Goal: Obtain resource: Obtain resource

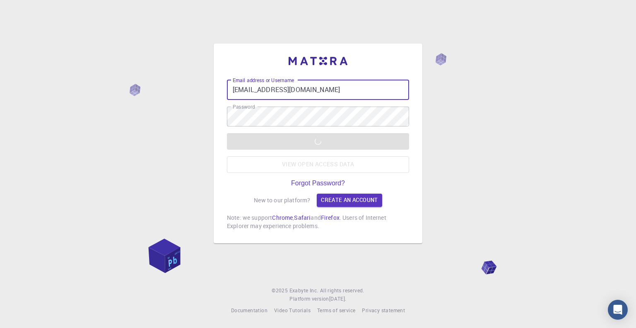
click at [320, 93] on input "[EMAIL_ADDRESS][DOMAIN_NAME]" at bounding box center [318, 90] width 182 height 20
type input "[EMAIL_ADDRESS][DOMAIN_NAME]"
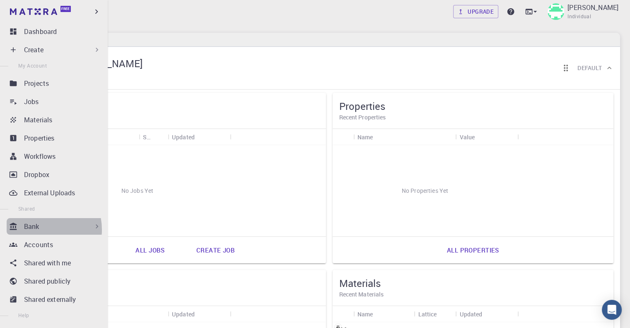
click at [37, 229] on p "Bank" at bounding box center [31, 226] width 15 height 10
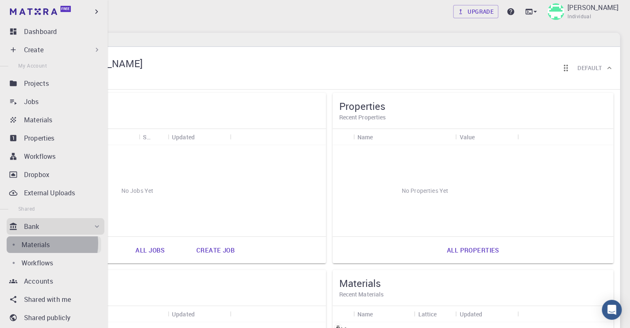
click at [40, 243] on p "Materials" at bounding box center [36, 244] width 28 height 10
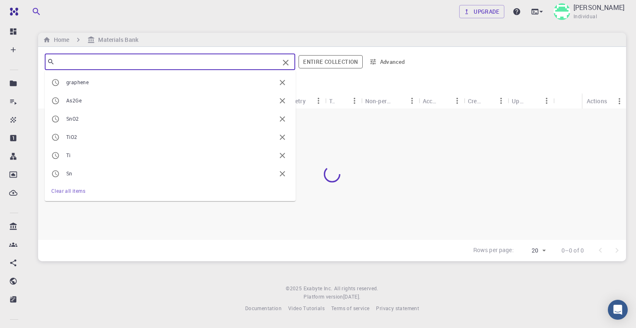
click at [187, 66] on input "text" at bounding box center [167, 62] width 224 height 12
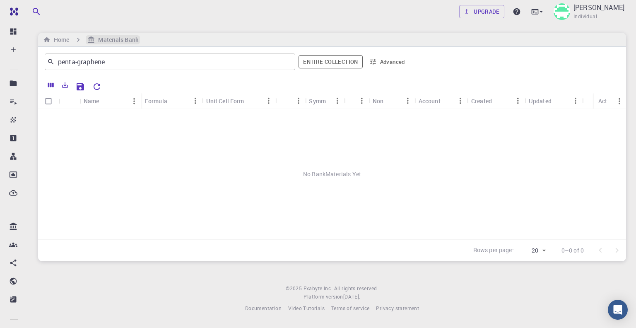
click at [123, 39] on h6 "Materials Bank" at bounding box center [116, 39] width 43 height 9
click at [77, 61] on input "penta-graphene" at bounding box center [167, 62] width 224 height 12
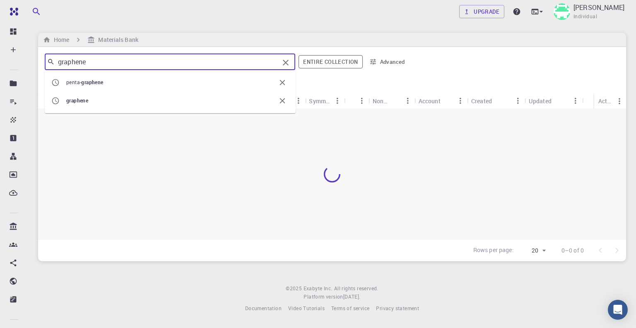
type input "graphene"
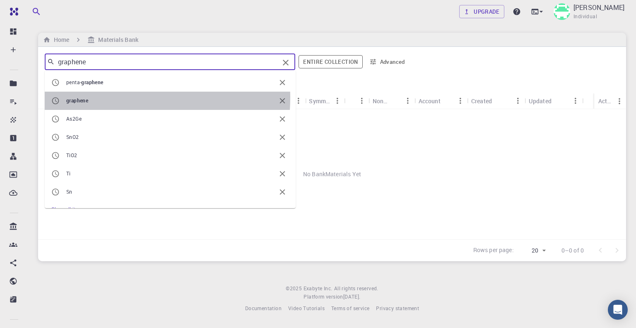
click at [93, 97] on span "graphene" at bounding box center [171, 101] width 210 height 8
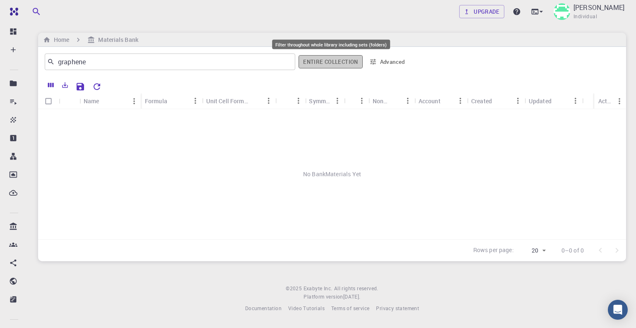
click at [340, 59] on button "Entire collection" at bounding box center [331, 61] width 64 height 13
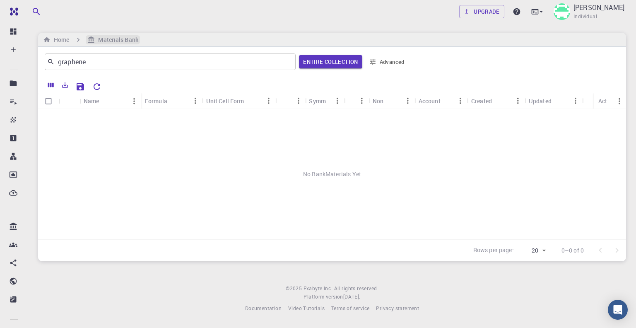
click at [118, 41] on h6 "Materials Bank" at bounding box center [116, 39] width 43 height 9
click at [328, 58] on button "Entire collection" at bounding box center [330, 61] width 63 height 13
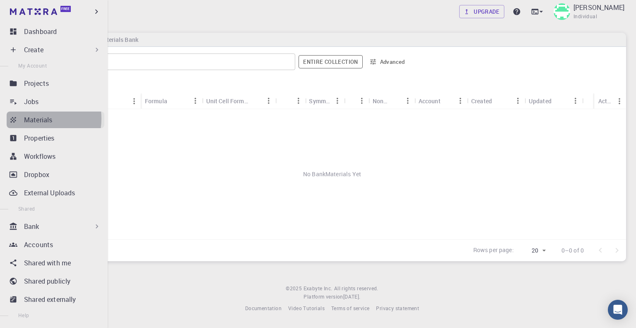
click at [35, 118] on p "Materials" at bounding box center [38, 120] width 28 height 10
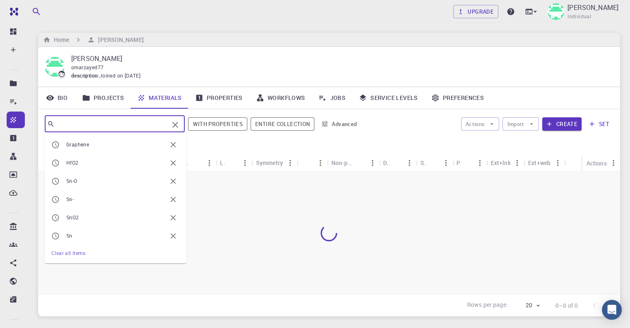
click at [152, 118] on input "text" at bounding box center [112, 124] width 114 height 12
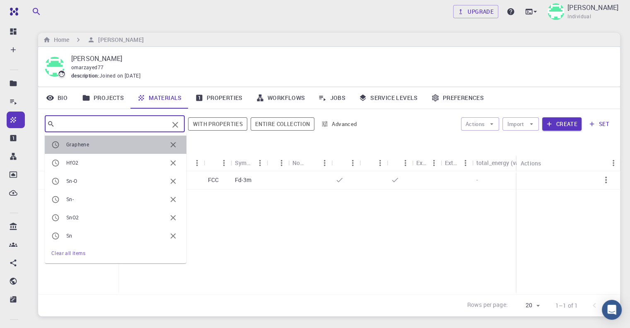
click at [114, 140] on span "Graphene" at bounding box center [116, 144] width 100 height 8
type input "Graphene"
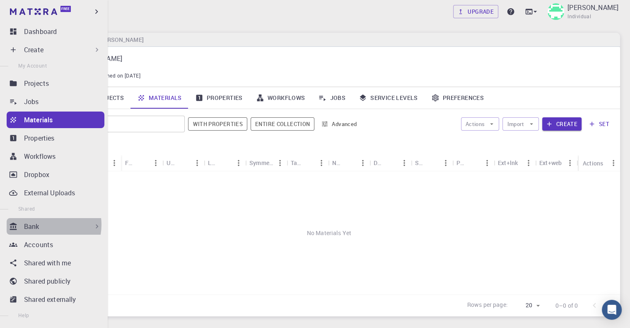
click at [43, 224] on div "Bank" at bounding box center [62, 226] width 77 height 10
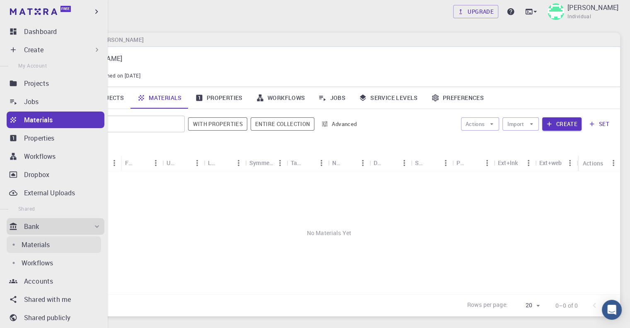
click at [38, 246] on p "Materials" at bounding box center [36, 244] width 28 height 10
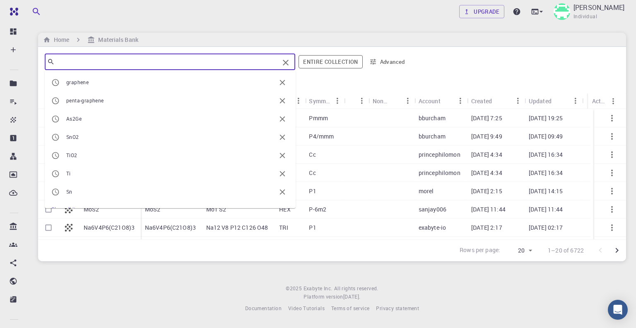
click at [209, 61] on input "text" at bounding box center [167, 62] width 224 height 12
click at [170, 79] on span "graphene" at bounding box center [171, 82] width 210 height 8
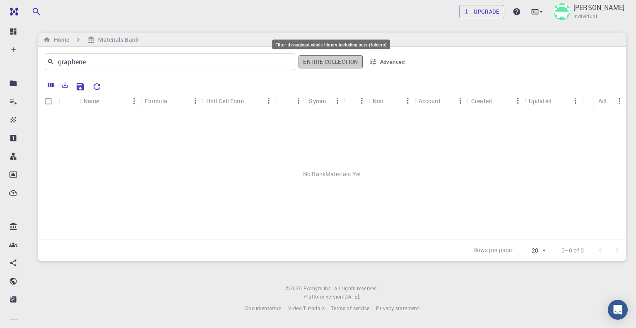
click at [326, 63] on button "Entire collection" at bounding box center [331, 61] width 64 height 13
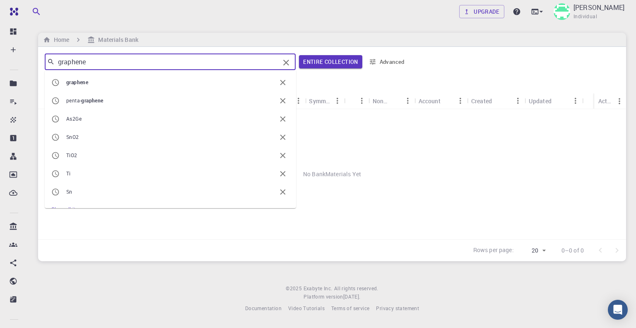
click at [209, 56] on input "graphene" at bounding box center [167, 62] width 225 height 12
type input "g"
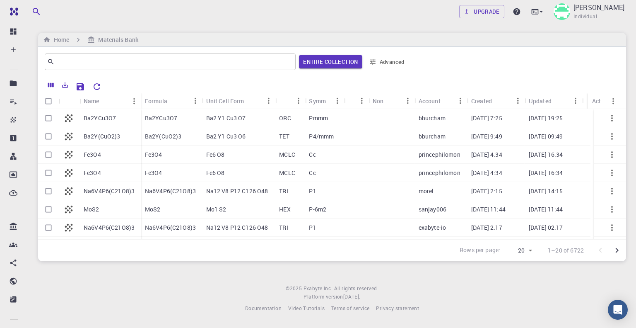
click at [472, 68] on div at bounding box center [516, 62] width 208 height 20
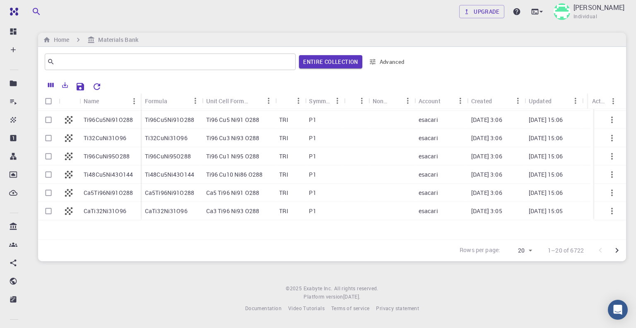
scroll to position [234, 0]
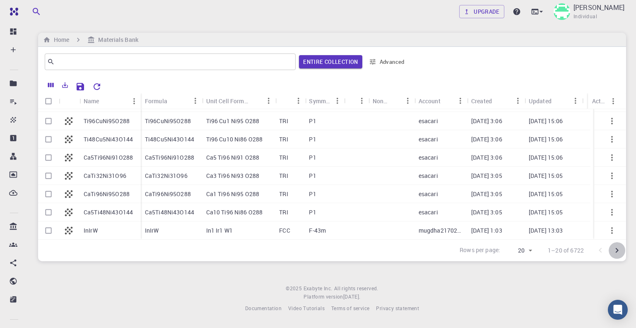
click at [618, 249] on icon "Go to next page" at bounding box center [617, 250] width 3 height 5
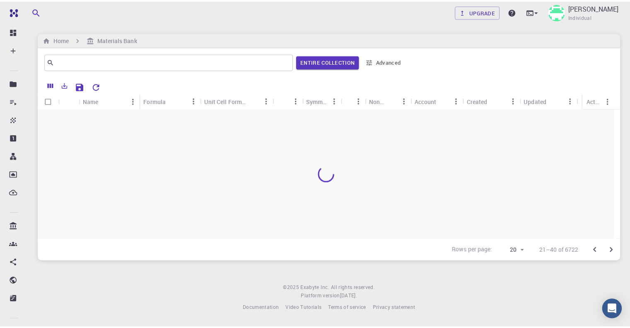
scroll to position [0, 0]
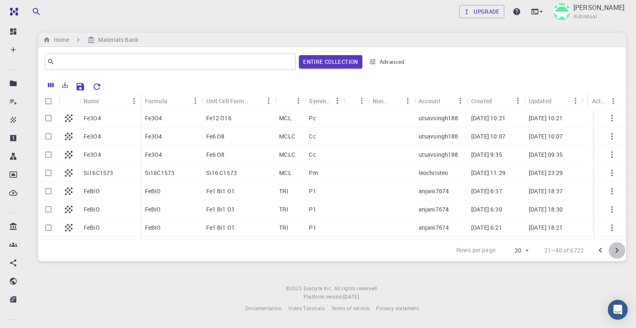
click at [618, 249] on icon "Go to next page" at bounding box center [617, 250] width 3 height 5
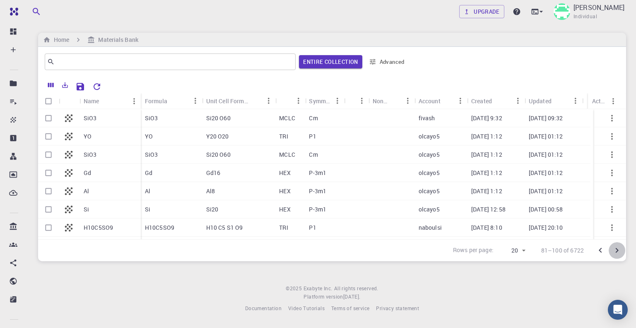
click at [618, 249] on icon "Go to next page" at bounding box center [617, 250] width 3 height 5
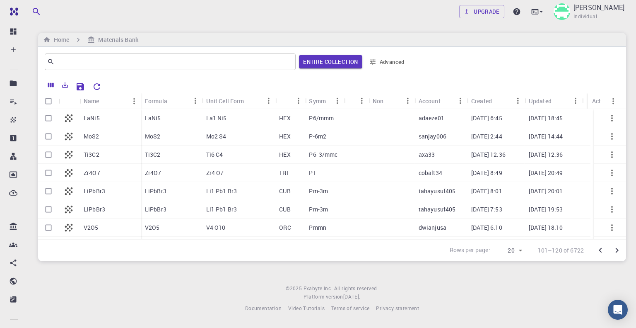
click at [93, 136] on p "MoS2" at bounding box center [92, 136] width 16 height 8
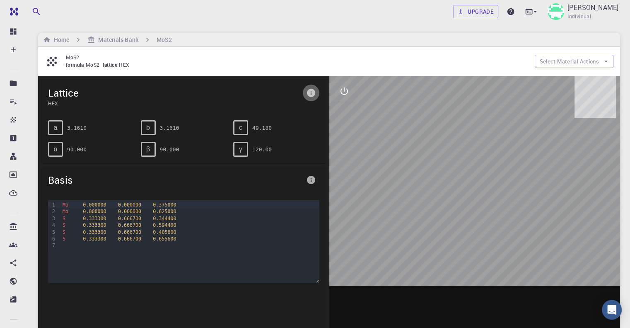
click at [312, 91] on icon "info" at bounding box center [311, 93] width 8 height 8
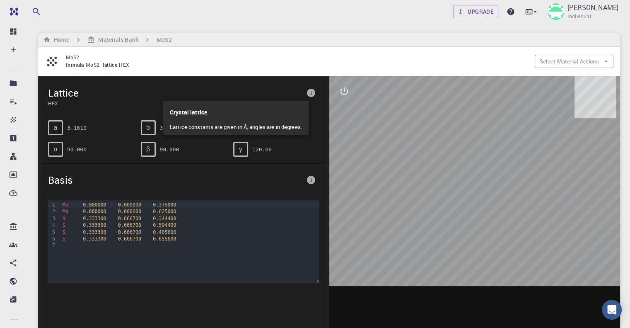
click at [307, 93] on div at bounding box center [315, 164] width 630 height 328
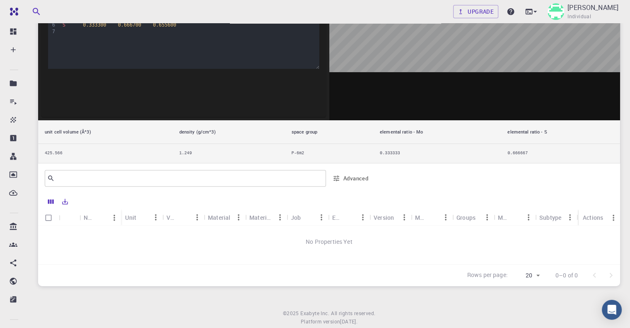
scroll to position [235, 0]
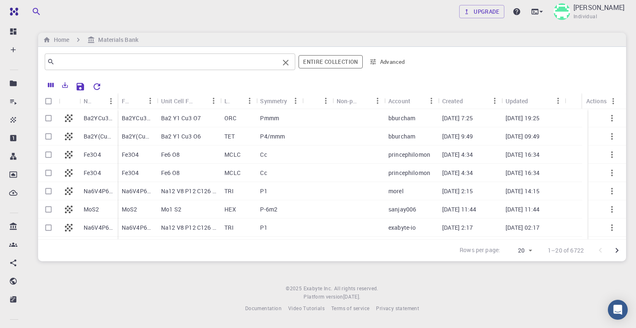
click at [174, 63] on input "text" at bounding box center [167, 62] width 224 height 12
click at [383, 63] on button "Advanced" at bounding box center [387, 61] width 43 height 13
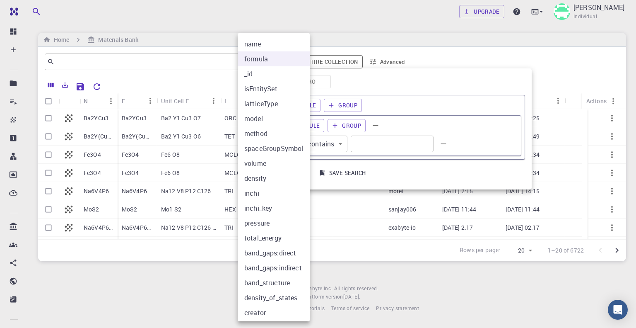
click at [292, 142] on body "Free Dashboard Create New Job New Material Create Material Upload File Import f…" at bounding box center [318, 164] width 636 height 328
click at [374, 139] on div at bounding box center [318, 164] width 636 height 328
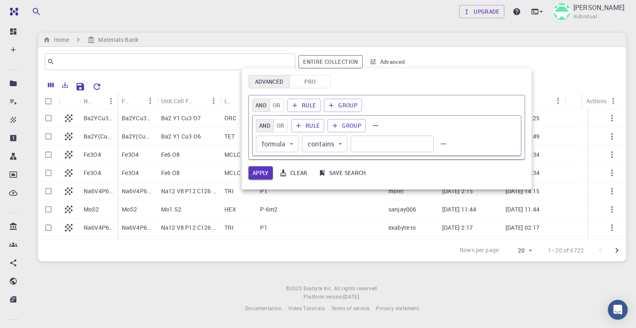
click at [321, 29] on div at bounding box center [318, 164] width 636 height 328
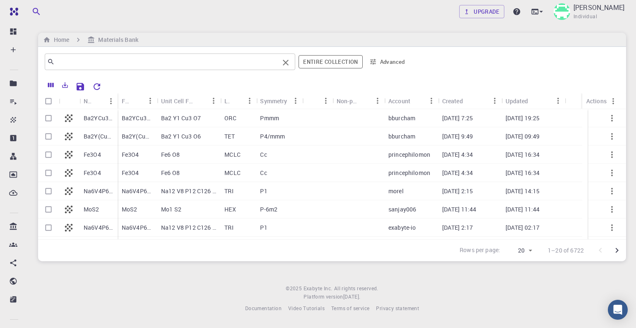
click at [127, 63] on input "text" at bounding box center [167, 62] width 224 height 12
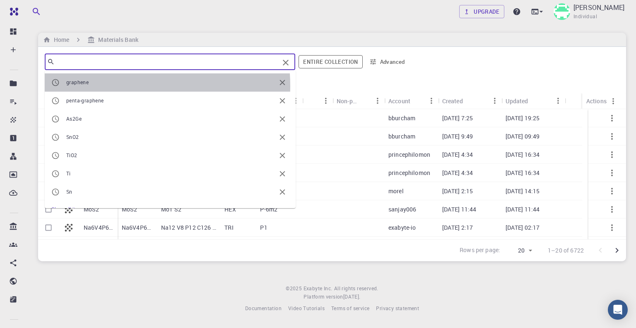
click at [106, 86] on span "graphene" at bounding box center [171, 82] width 210 height 8
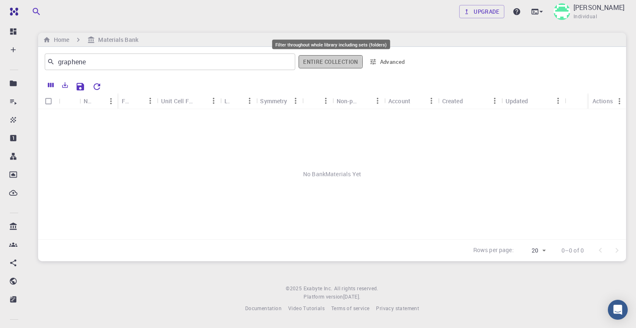
click at [325, 62] on button "Entire collection" at bounding box center [331, 61] width 64 height 13
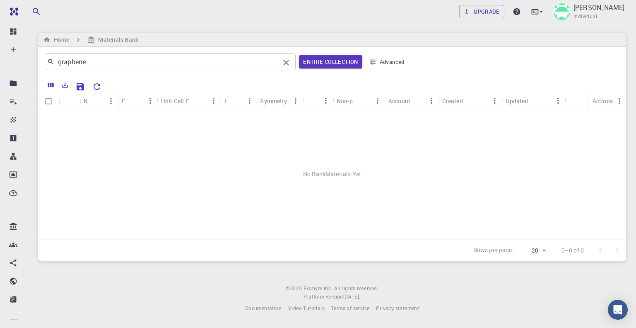
click at [226, 55] on div "graphene ​" at bounding box center [170, 61] width 251 height 17
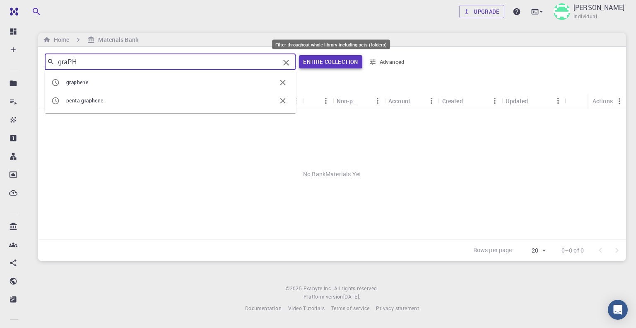
type input "graPH"
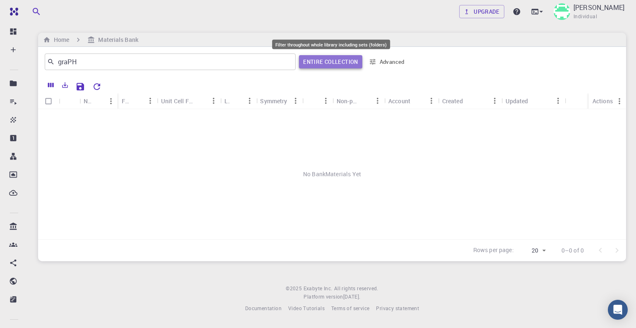
click at [330, 55] on button "Entire collection" at bounding box center [330, 61] width 63 height 13
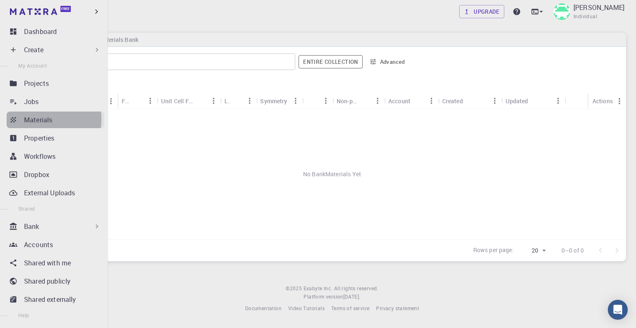
click at [42, 119] on p "Materials" at bounding box center [38, 120] width 28 height 10
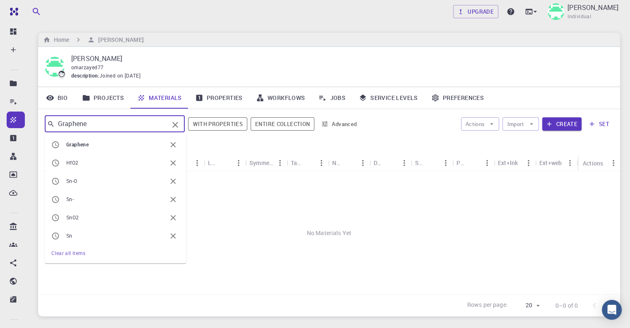
click at [140, 124] on input "Graphene" at bounding box center [112, 124] width 114 height 12
click at [94, 182] on span "Sn-O" at bounding box center [116, 181] width 100 height 8
type input "Sn-O"
click at [153, 123] on input "Sn-O" at bounding box center [112, 124] width 114 height 12
click at [176, 126] on icon "Clear" at bounding box center [175, 125] width 6 height 6
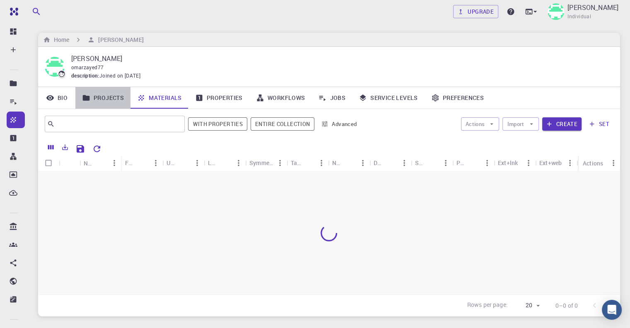
click at [101, 92] on link "Projects" at bounding box center [102, 98] width 55 height 22
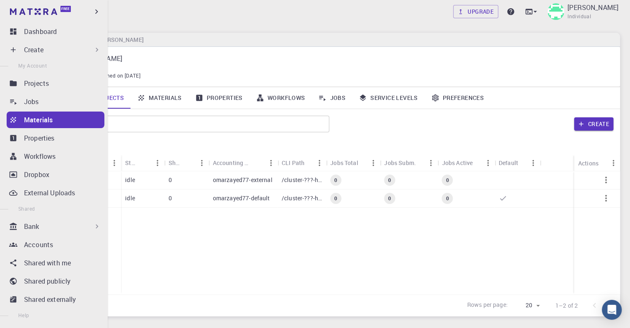
click at [30, 217] on ul "Dashboard Create New Job New Material Create Material Upload File Import from B…" at bounding box center [54, 217] width 108 height 389
click at [34, 226] on p "Bank" at bounding box center [31, 226] width 15 height 10
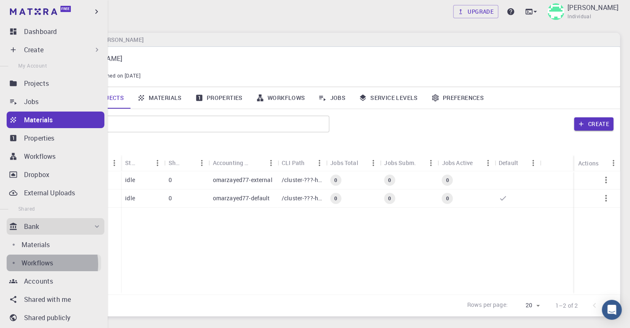
click at [39, 264] on p "Workflows" at bounding box center [37, 263] width 31 height 10
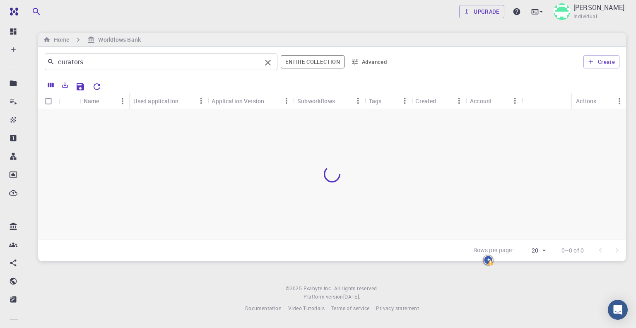
click at [135, 63] on input "curators" at bounding box center [158, 62] width 207 height 12
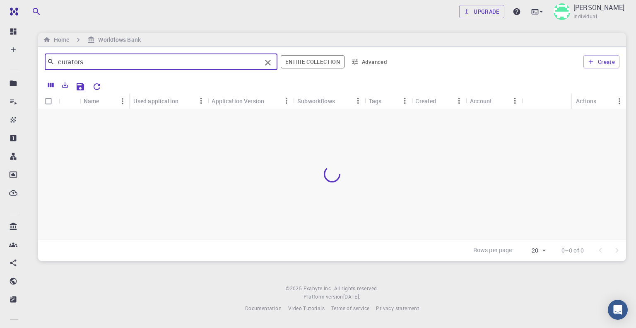
click at [135, 63] on input "curators" at bounding box center [158, 62] width 207 height 12
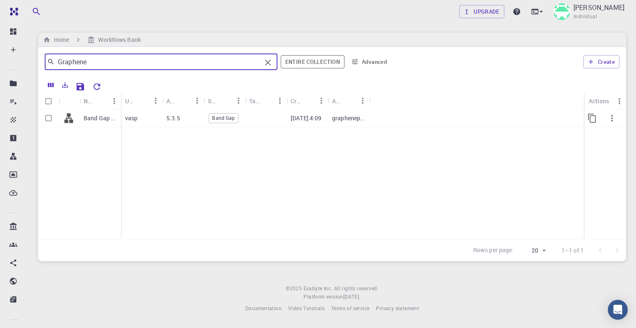
type input "Graphene"
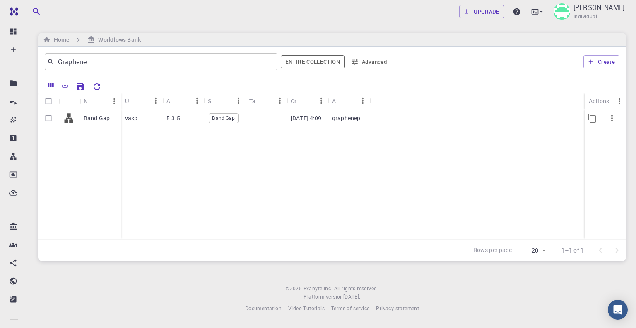
click at [106, 115] on p "Band Gap (clone) (clone) (clone)" at bounding box center [100, 118] width 33 height 8
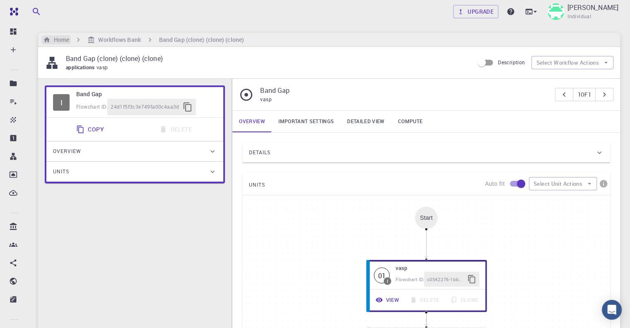
click at [63, 37] on h6 "Home" at bounding box center [60, 39] width 19 height 9
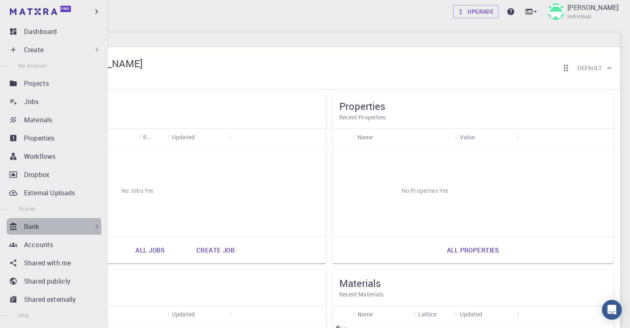
click at [41, 228] on div "Bank" at bounding box center [62, 226] width 77 height 10
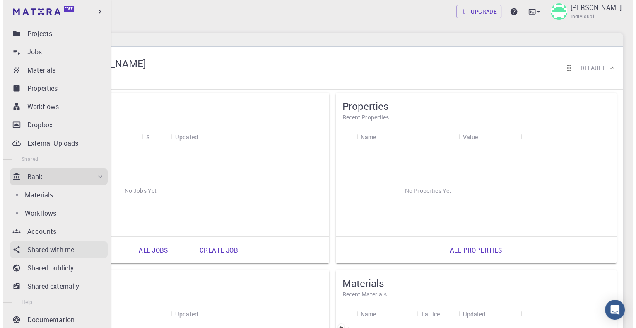
scroll to position [66, 0]
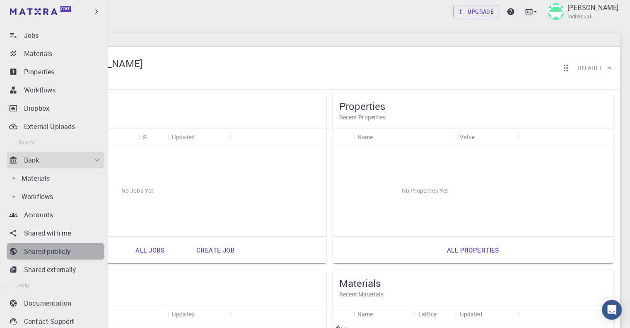
click at [57, 251] on p "Shared publicly" at bounding box center [47, 251] width 46 height 10
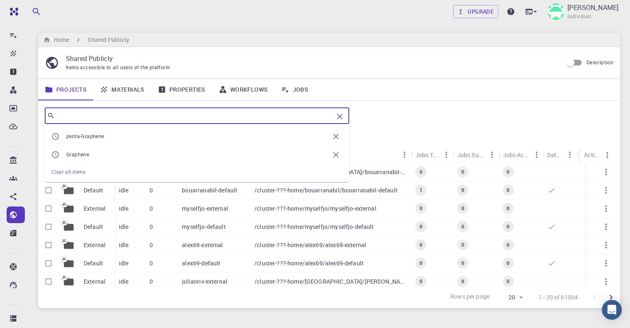
click at [162, 113] on input "text" at bounding box center [194, 116] width 278 height 12
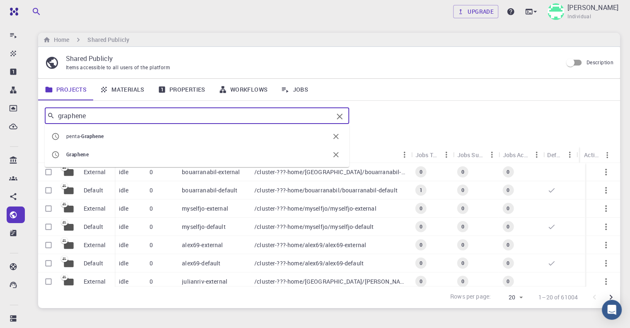
type input "graphene"
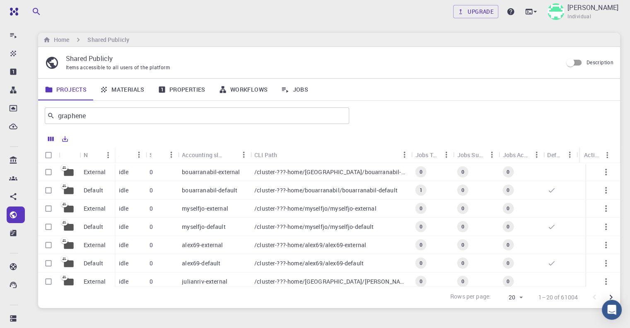
click at [101, 220] on div "Default" at bounding box center [97, 226] width 35 height 18
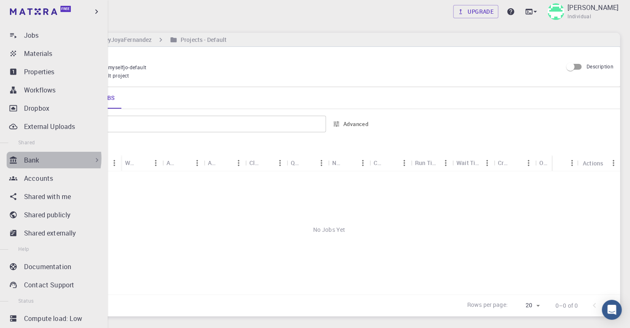
click at [48, 158] on div "Bank" at bounding box center [62, 160] width 77 height 10
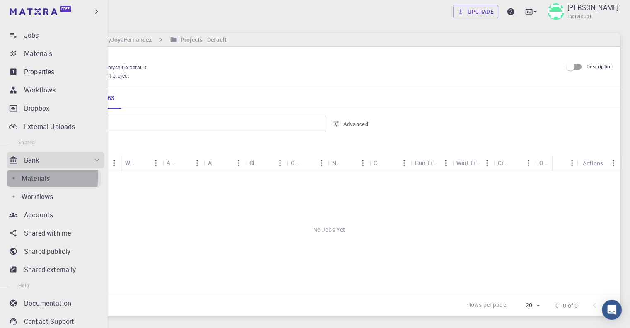
click at [35, 176] on p "Materials" at bounding box center [36, 178] width 28 height 10
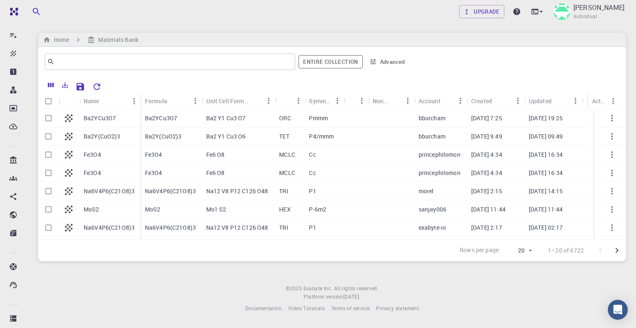
click at [169, 76] on div "​ Entire collection Advanced" at bounding box center [332, 62] width 588 height 30
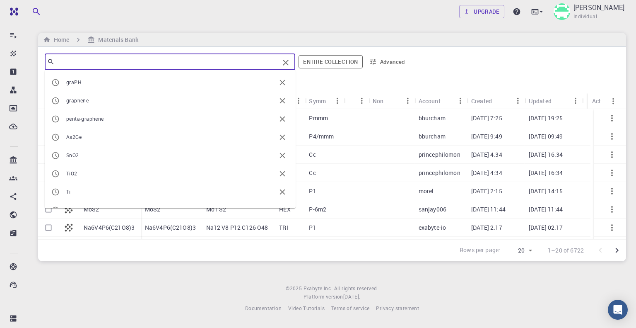
click at [159, 60] on input "text" at bounding box center [167, 62] width 224 height 12
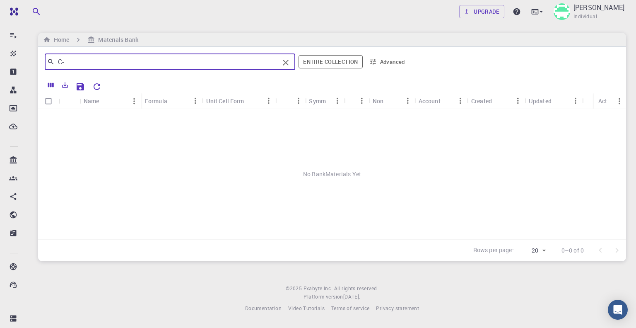
type input "C"
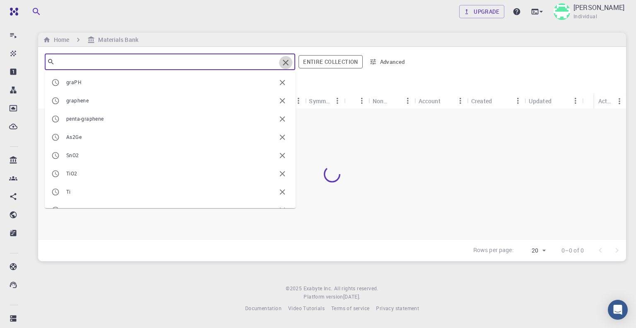
click at [285, 64] on icon "Clear" at bounding box center [286, 63] width 6 height 6
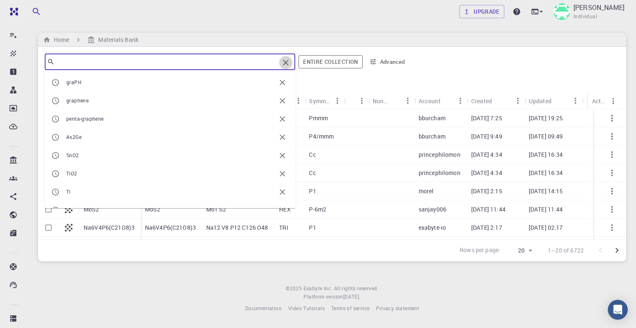
click at [287, 61] on icon "Clear" at bounding box center [286, 63] width 10 height 10
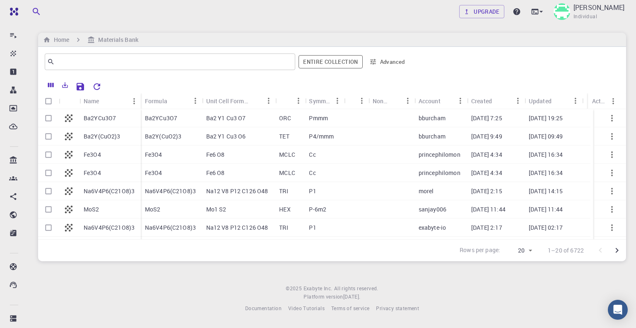
click at [434, 82] on div at bounding box center [362, 85] width 515 height 14
click at [530, 248] on body "Free Dashboard Create New Job New Material Create Material Upload File Import f…" at bounding box center [318, 164] width 636 height 328
click at [517, 282] on li "50" at bounding box center [519, 280] width 31 height 15
type input "50"
click at [613, 250] on icon "Go to next page" at bounding box center [617, 250] width 10 height 10
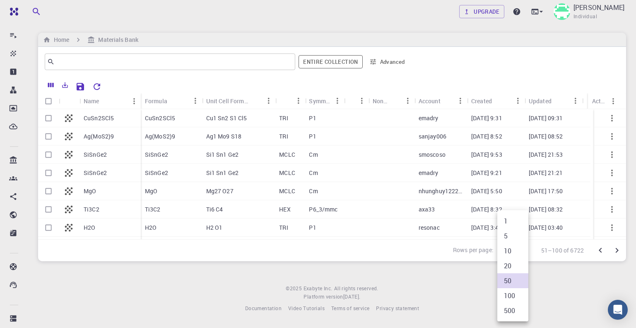
click at [520, 249] on body "Free Dashboard Create New Job New Material Create Material Upload File Import f…" at bounding box center [318, 164] width 636 height 328
click at [512, 265] on li "20" at bounding box center [512, 265] width 31 height 15
type input "20"
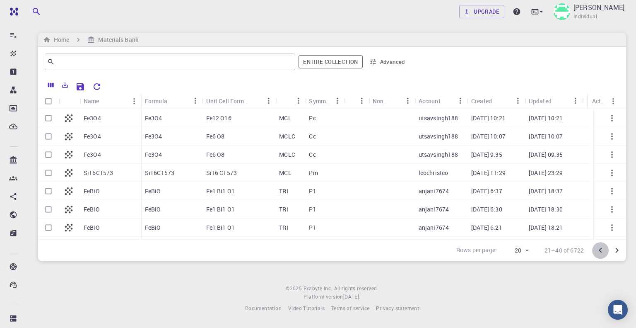
click at [603, 248] on icon "Go to previous page" at bounding box center [601, 250] width 10 height 10
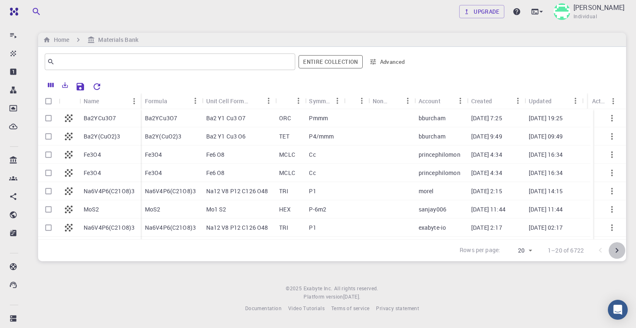
click at [618, 250] on icon "Go to next page" at bounding box center [617, 250] width 3 height 5
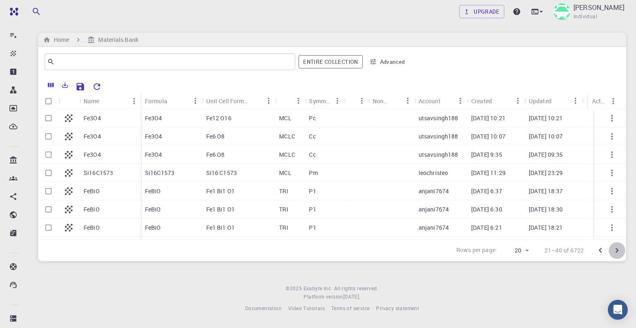
click at [618, 250] on icon "Go to next page" at bounding box center [617, 250] width 3 height 5
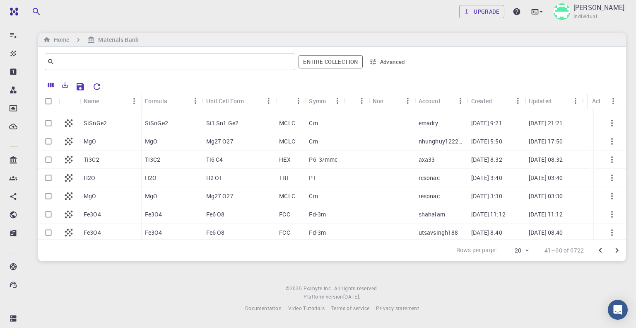
scroll to position [234, 0]
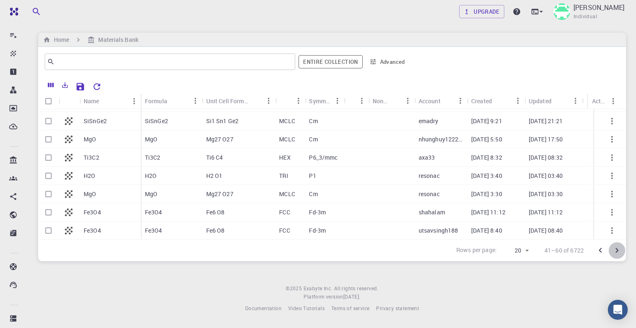
click at [614, 249] on icon "Go to next page" at bounding box center [617, 250] width 10 height 10
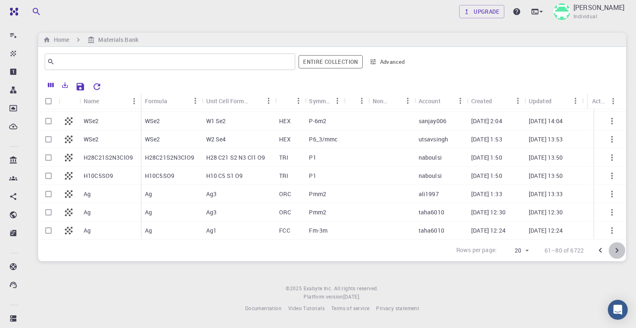
click at [617, 251] on icon "Go to next page" at bounding box center [617, 250] width 3 height 5
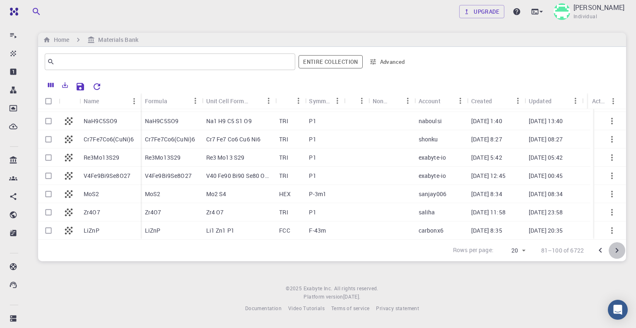
click at [616, 250] on icon "Go to next page" at bounding box center [617, 250] width 10 height 10
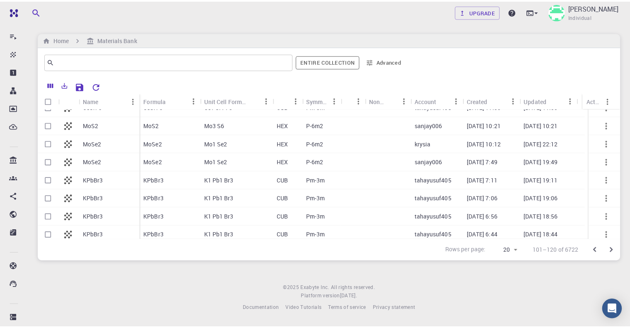
scroll to position [210, 0]
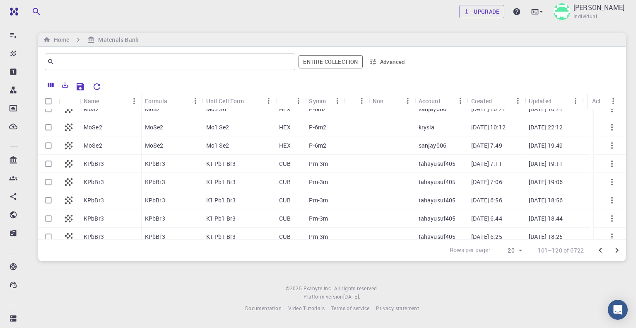
click at [292, 127] on div "HEX" at bounding box center [290, 127] width 30 height 18
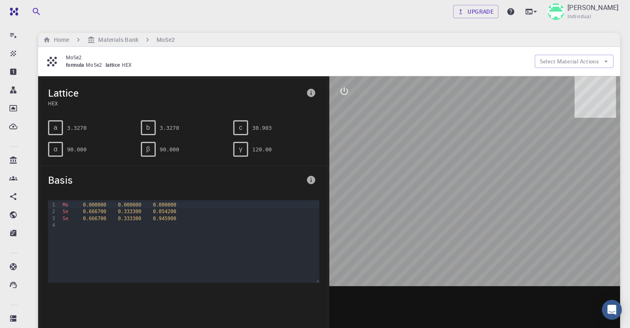
drag, startPoint x: 467, startPoint y: 173, endPoint x: 436, endPoint y: 179, distance: 31.7
click at [436, 179] on div at bounding box center [474, 205] width 291 height 258
drag, startPoint x: 479, startPoint y: 168, endPoint x: 483, endPoint y: 243, distance: 75.5
click at [483, 243] on div at bounding box center [474, 205] width 291 height 258
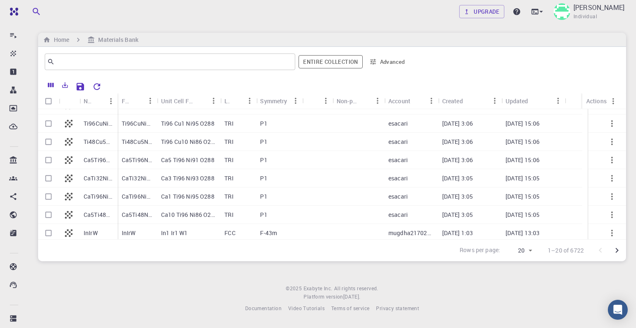
scroll to position [234, 0]
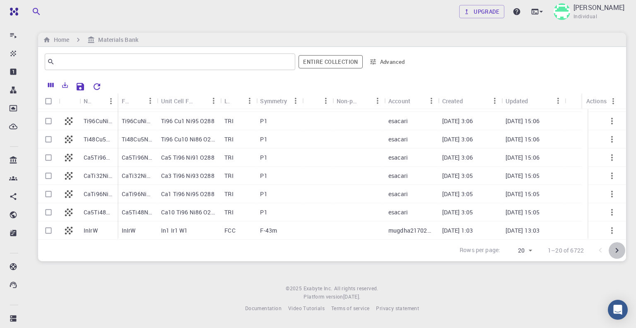
click at [615, 248] on icon "Go to next page" at bounding box center [617, 250] width 10 height 10
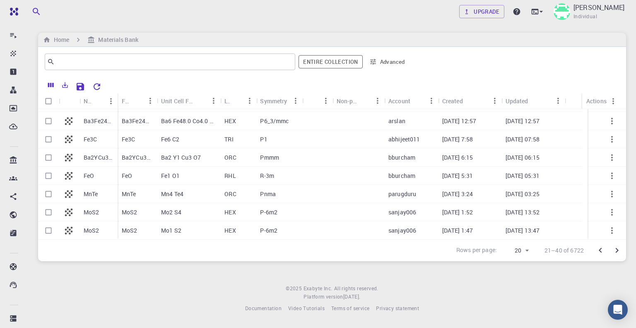
click at [182, 229] on div "Mo1 S2" at bounding box center [188, 230] width 63 height 18
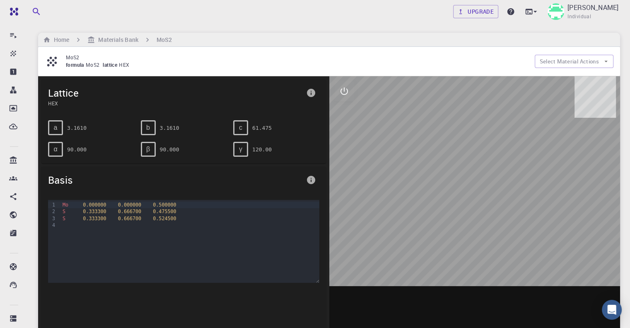
drag, startPoint x: 482, startPoint y: 190, endPoint x: 453, endPoint y: 207, distance: 33.8
click at [453, 207] on div at bounding box center [474, 205] width 291 height 258
click at [598, 63] on button "Select Material Actions" at bounding box center [574, 61] width 79 height 13
click at [623, 258] on div "Upgrade [PERSON_NAME] Individual Home Materials Bank MoS2 MoS2 formula MoS2 lat…" at bounding box center [329, 282] width 602 height 564
click at [597, 60] on button "Select Material Actions" at bounding box center [574, 61] width 79 height 13
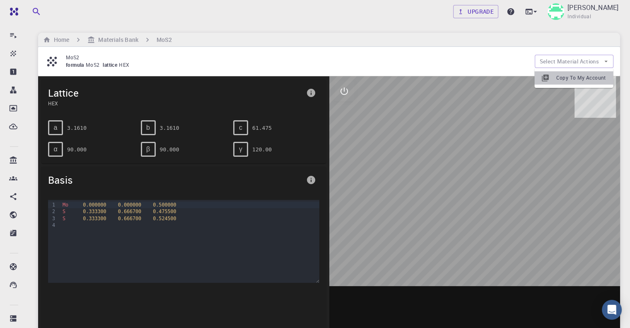
click at [574, 77] on span "Copy To My Account" at bounding box center [581, 78] width 51 height 8
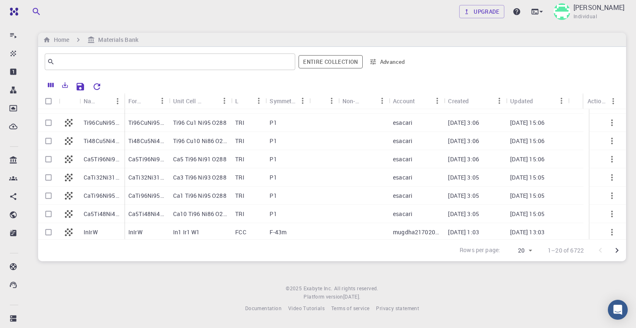
scroll to position [234, 0]
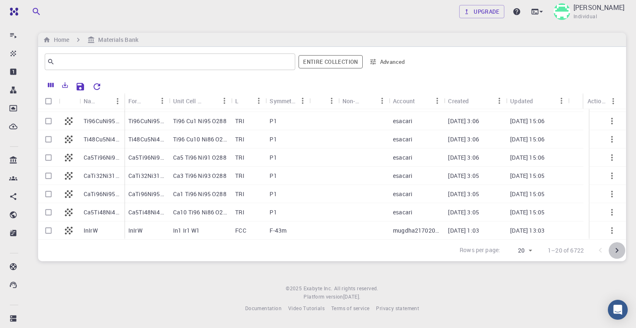
click at [618, 251] on icon "Go to next page" at bounding box center [617, 250] width 3 height 5
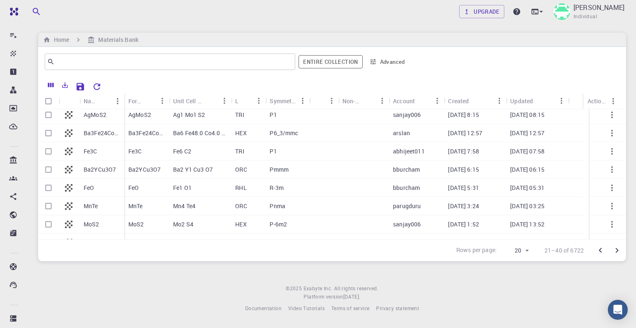
scroll to position [227, 0]
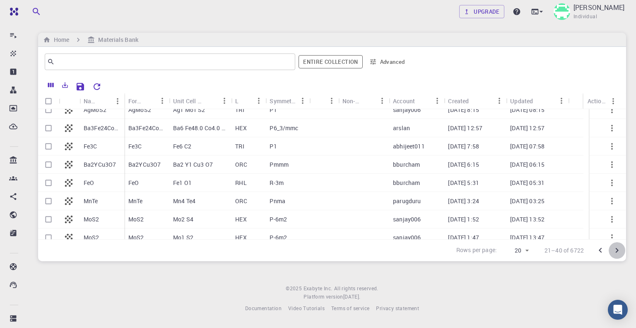
click at [620, 250] on icon "Go to next page" at bounding box center [617, 250] width 10 height 10
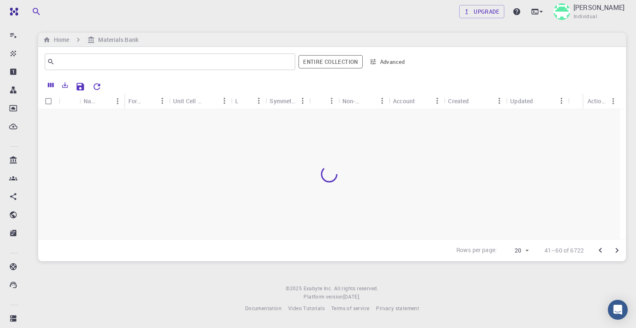
scroll to position [0, 0]
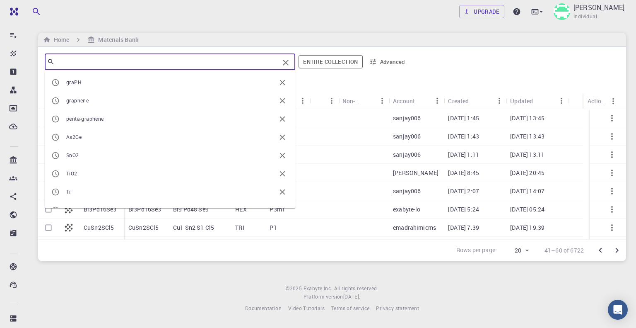
click at [253, 63] on input "text" at bounding box center [167, 62] width 224 height 12
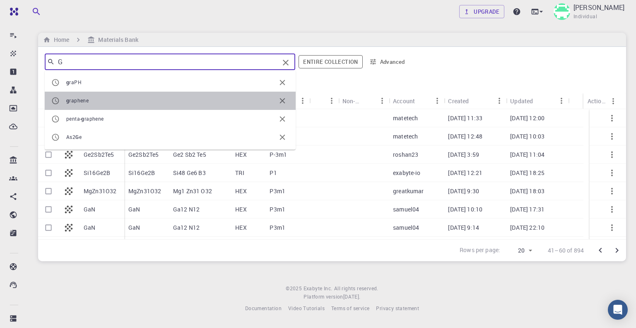
click at [96, 99] on span "g raphene" at bounding box center [171, 101] width 210 height 8
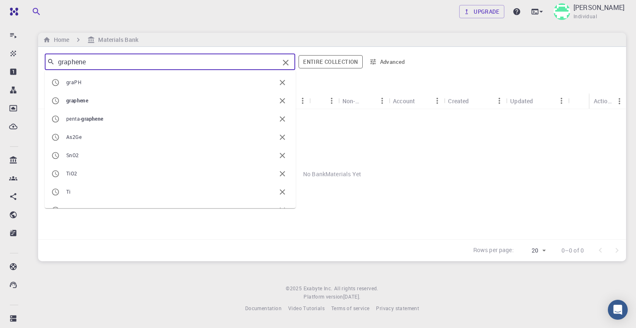
click at [138, 66] on input "graphene" at bounding box center [167, 62] width 224 height 12
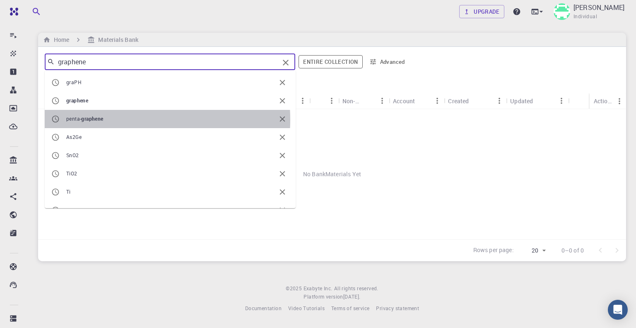
click at [107, 119] on span "penta- graphene" at bounding box center [171, 119] width 210 height 8
type input "penta-graphene"
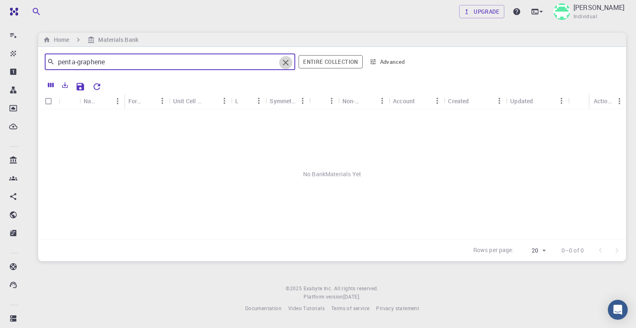
click at [286, 64] on icon "Clear" at bounding box center [286, 63] width 10 height 10
